Goal: Go to known website: Access a specific website the user already knows

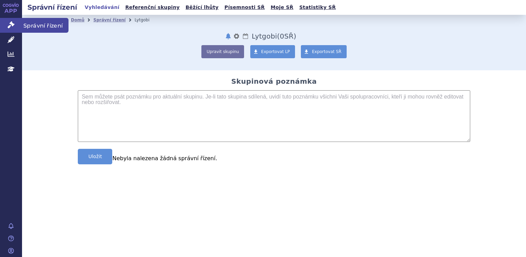
click at [12, 27] on icon at bounding box center [11, 24] width 7 height 7
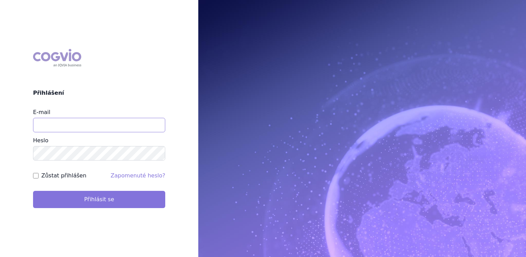
type input "[PERSON_NAME][EMAIL_ADDRESS][PERSON_NAME][DOMAIN_NAME]"
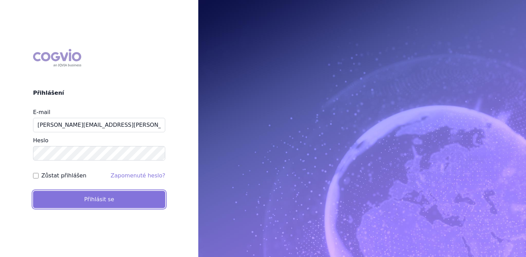
click at [107, 196] on button "Přihlásit se" at bounding box center [99, 199] width 132 height 17
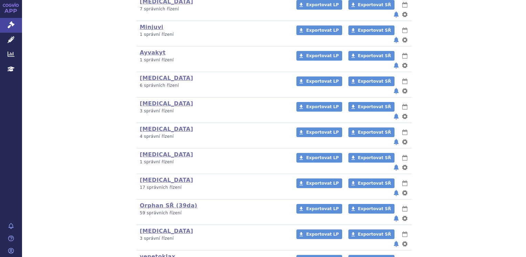
scroll to position [275, 0]
